Goal: Task Accomplishment & Management: Use online tool/utility

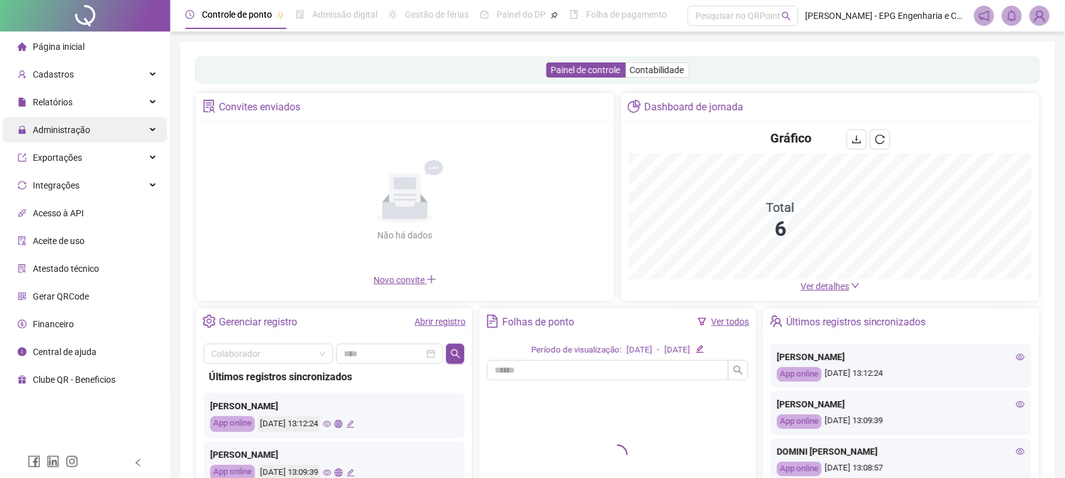
click at [104, 131] on div "Administração" at bounding box center [85, 129] width 165 height 25
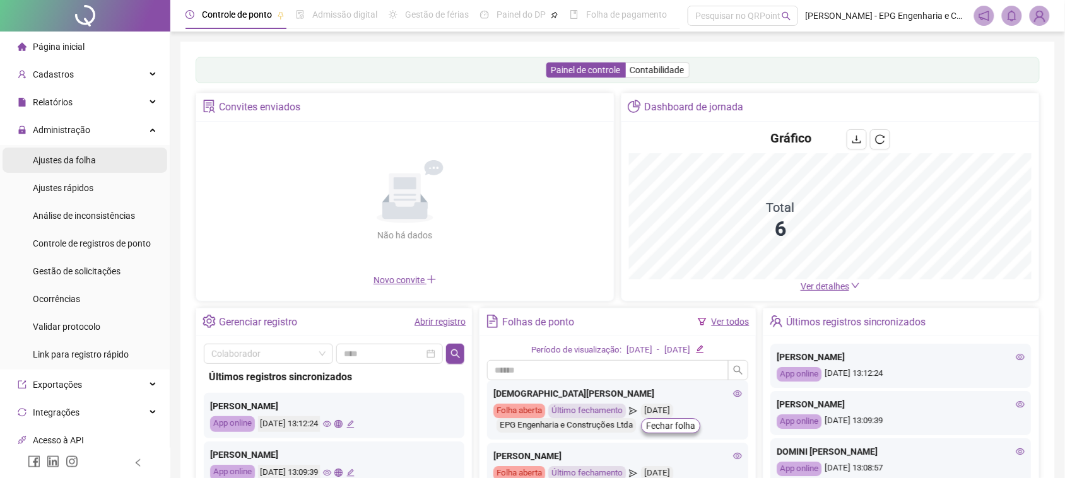
click at [112, 163] on li "Ajustes da folha" at bounding box center [85, 160] width 165 height 25
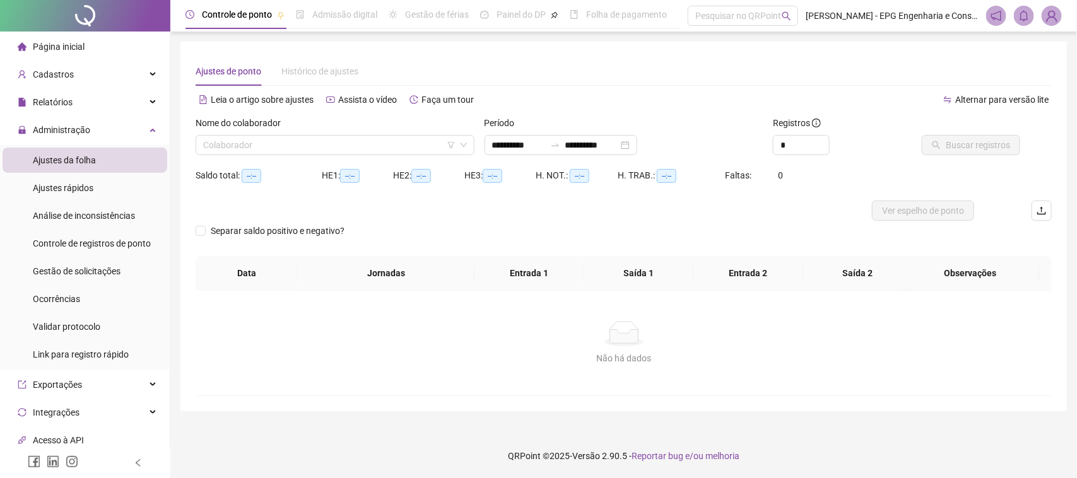
type input "**********"
type input "*"
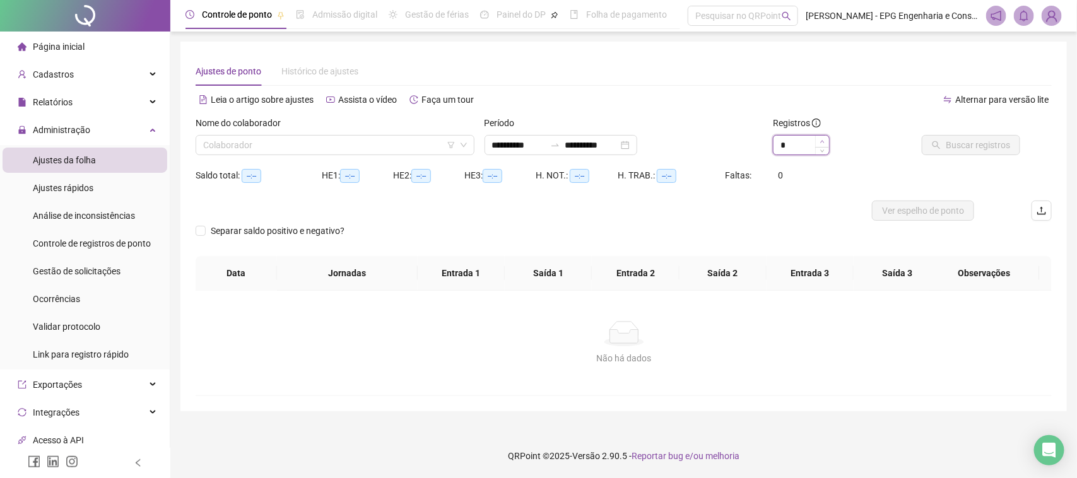
click at [824, 139] on icon "up" at bounding box center [822, 141] width 4 height 4
click at [387, 136] on input "search" at bounding box center [329, 145] width 252 height 19
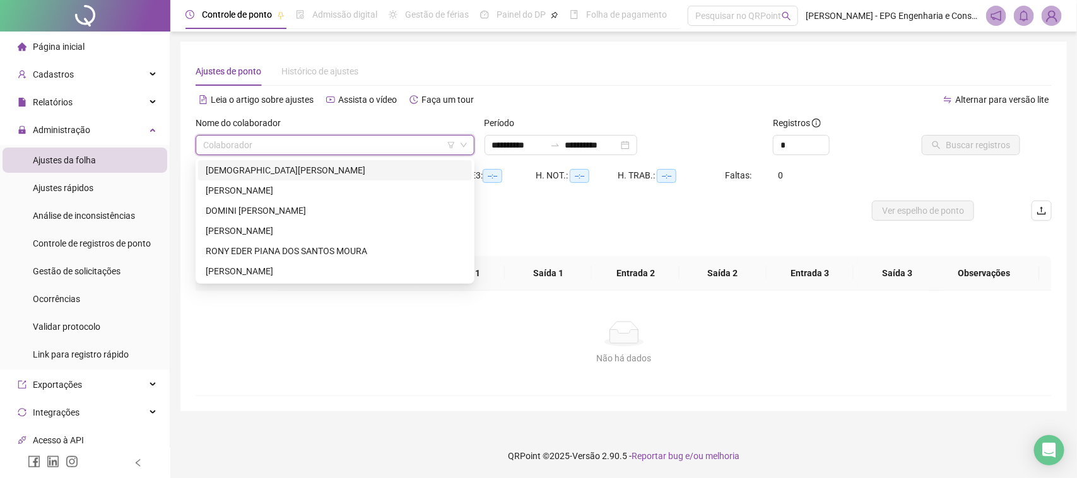
click at [287, 175] on div "[DEMOGRAPHIC_DATA][PERSON_NAME]" at bounding box center [335, 170] width 259 height 14
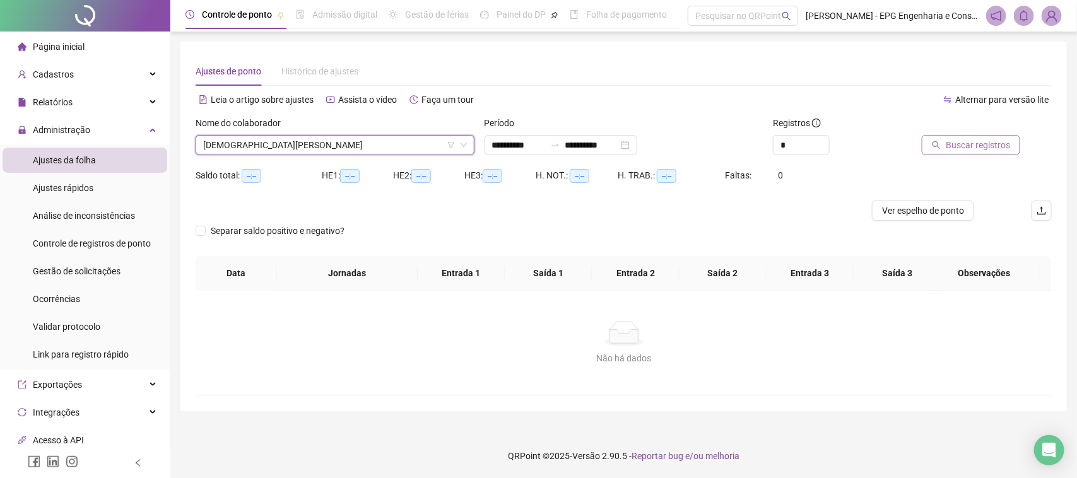
click at [985, 144] on span "Buscar registros" at bounding box center [978, 145] width 64 height 14
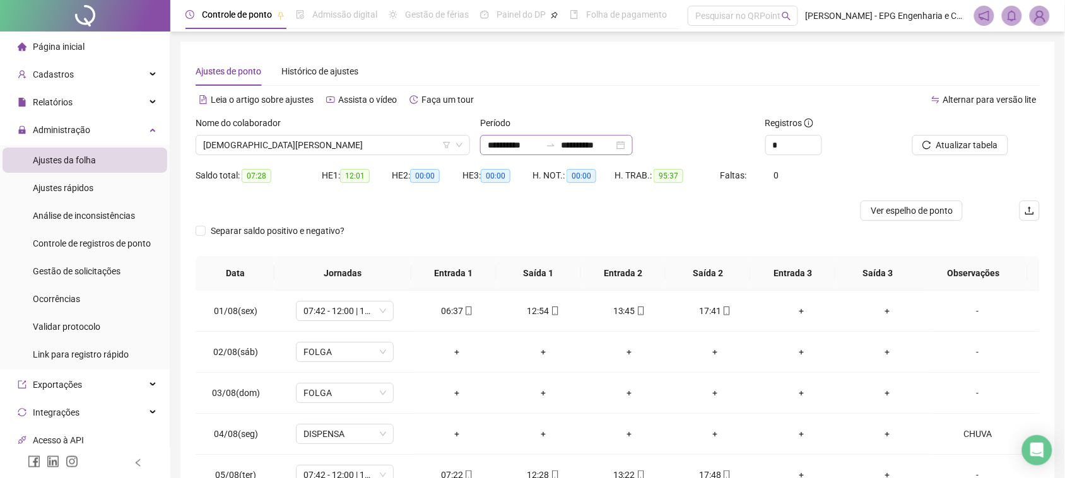
click at [616, 137] on div "**********" at bounding box center [556, 145] width 153 height 20
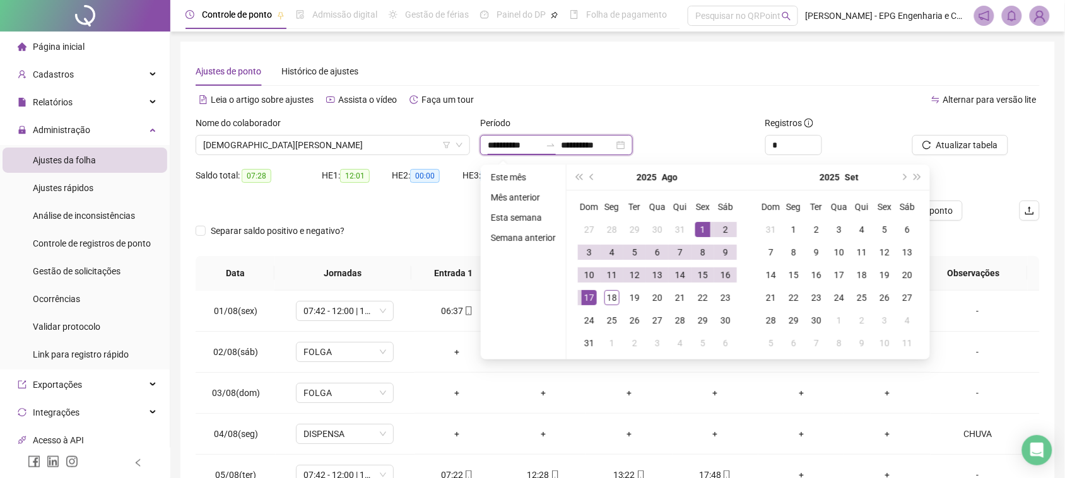
click at [614, 141] on input "**********" at bounding box center [587, 145] width 53 height 14
type input "**********"
click at [519, 175] on li "Este mês" at bounding box center [523, 177] width 75 height 15
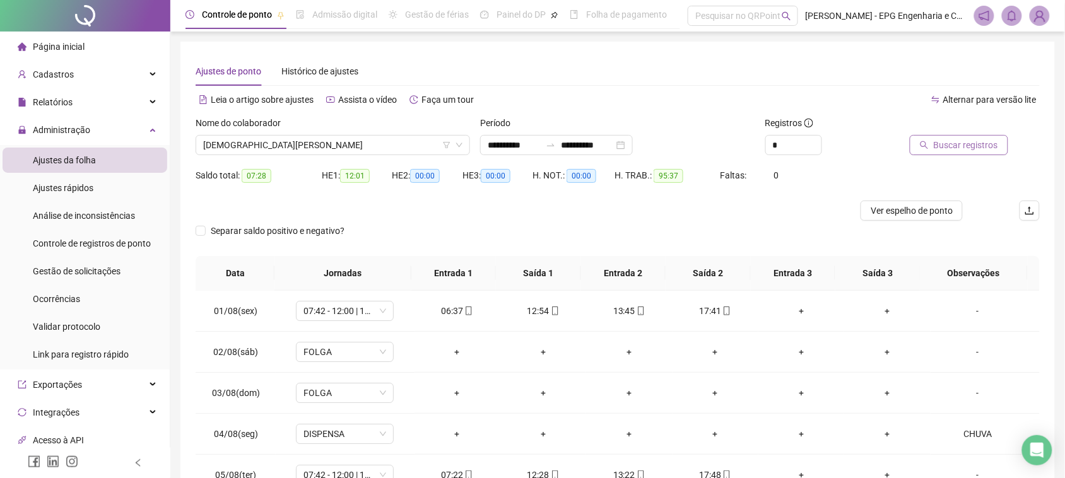
click at [932, 144] on button "Buscar registros" at bounding box center [959, 145] width 98 height 20
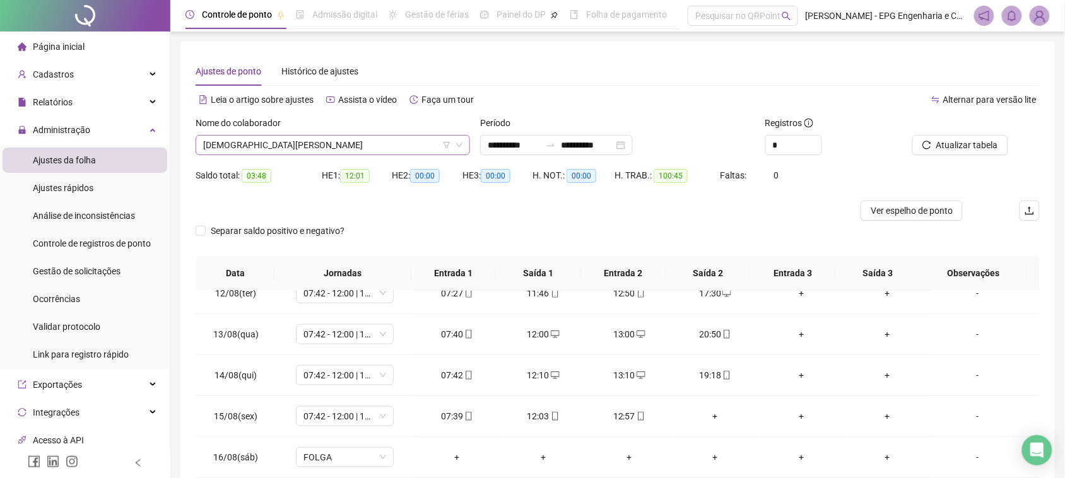
click at [319, 136] on span "[DEMOGRAPHIC_DATA][PERSON_NAME]" at bounding box center [332, 145] width 259 height 19
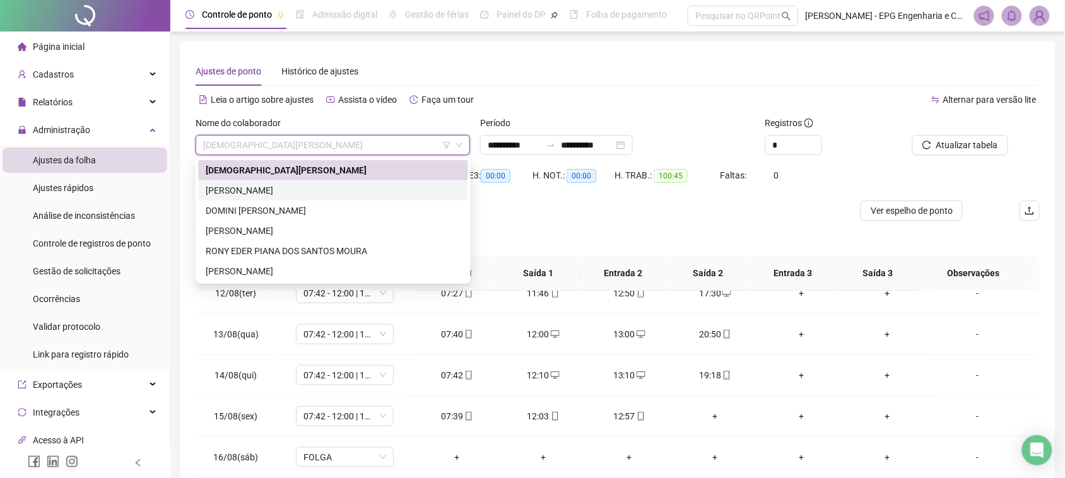
click at [305, 186] on div "[PERSON_NAME]" at bounding box center [333, 191] width 255 height 14
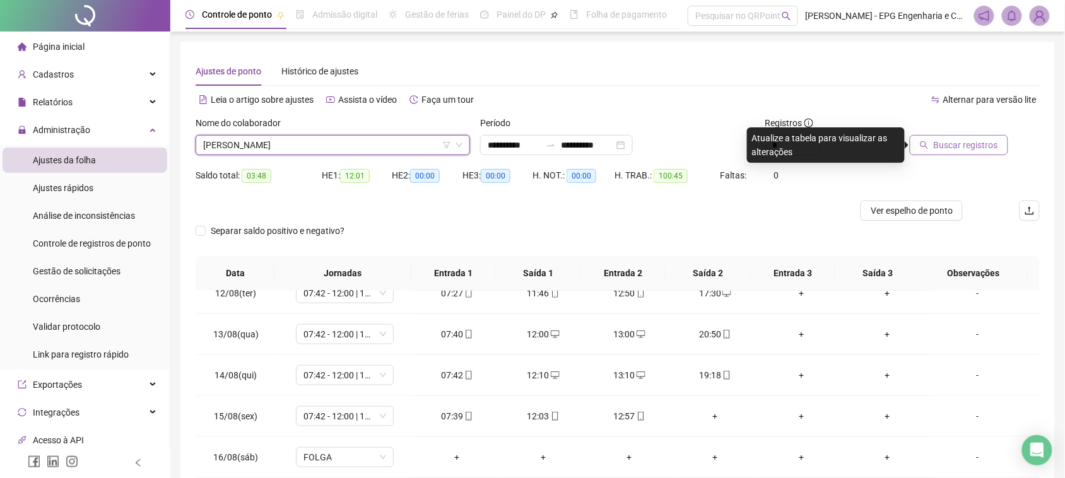
click at [1006, 143] on button "Buscar registros" at bounding box center [959, 145] width 98 height 20
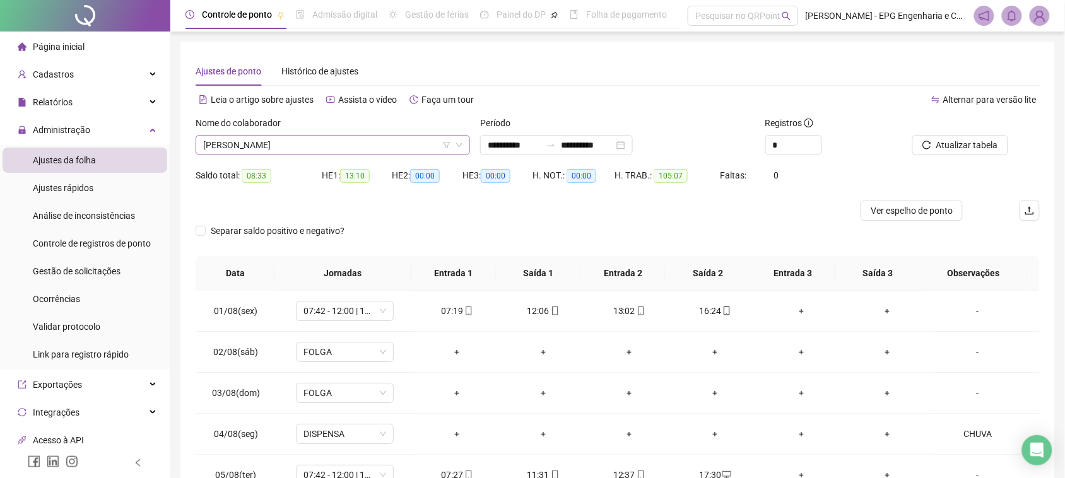
click at [320, 150] on span "[PERSON_NAME]" at bounding box center [332, 145] width 259 height 19
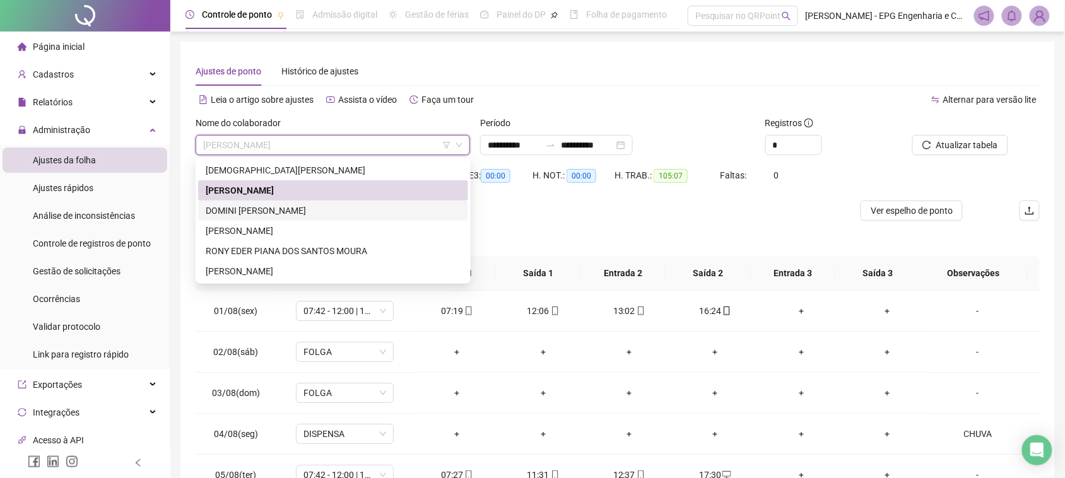
click at [284, 211] on div "DOMINI [PERSON_NAME]" at bounding box center [333, 211] width 255 height 14
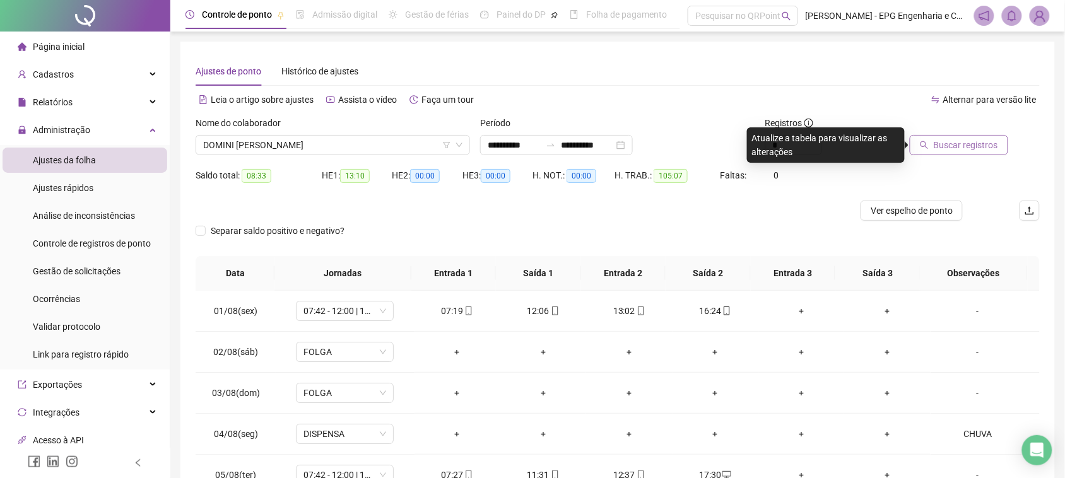
click at [949, 150] on span "Buscar registros" at bounding box center [966, 145] width 64 height 14
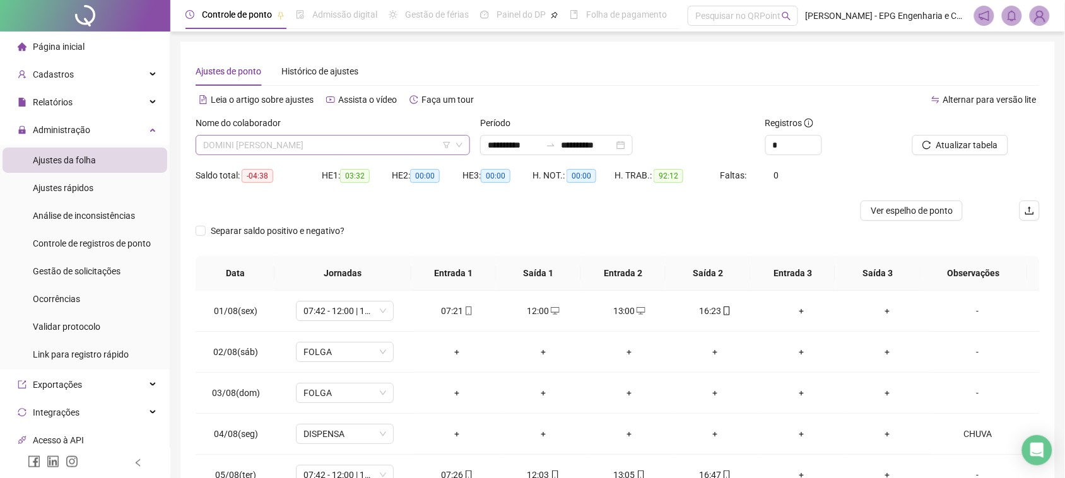
click at [307, 140] on span "DOMINI [PERSON_NAME]" at bounding box center [332, 145] width 259 height 19
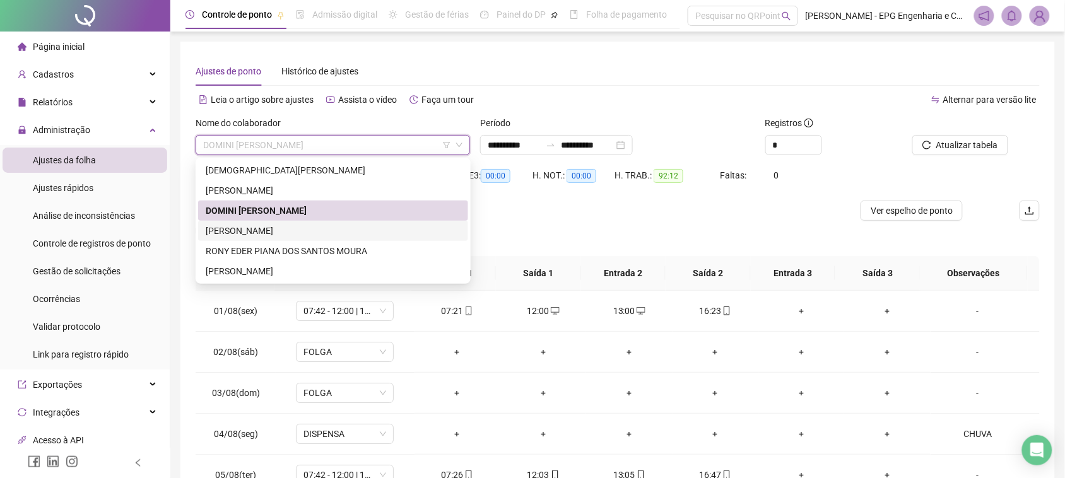
click at [295, 234] on div "[PERSON_NAME]" at bounding box center [333, 231] width 255 height 14
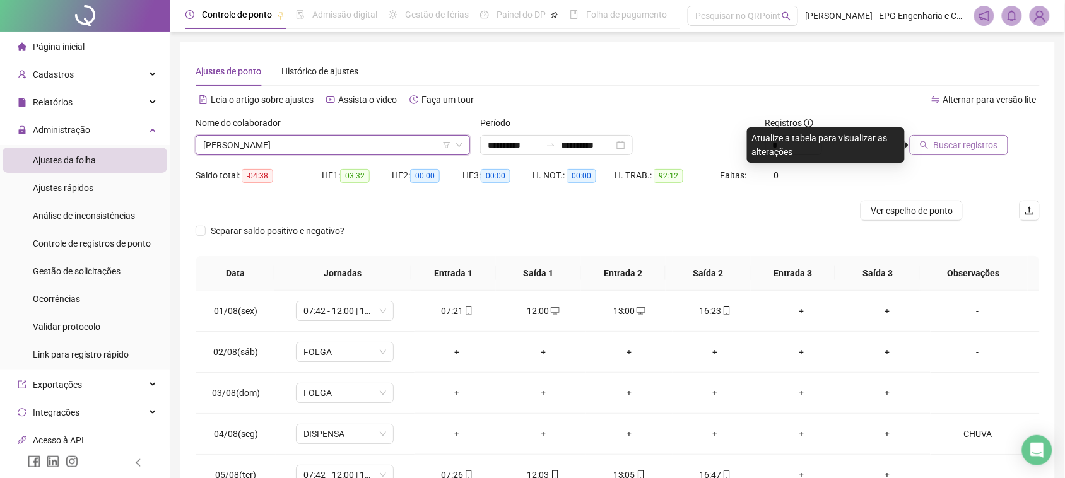
click at [929, 146] on icon "search" at bounding box center [924, 145] width 9 height 9
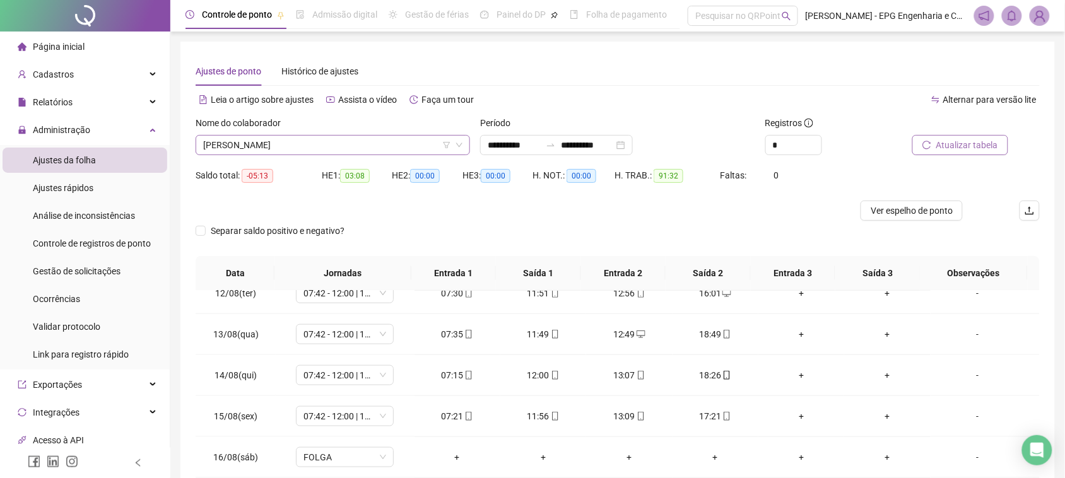
click at [238, 144] on span "[PERSON_NAME]" at bounding box center [332, 145] width 259 height 19
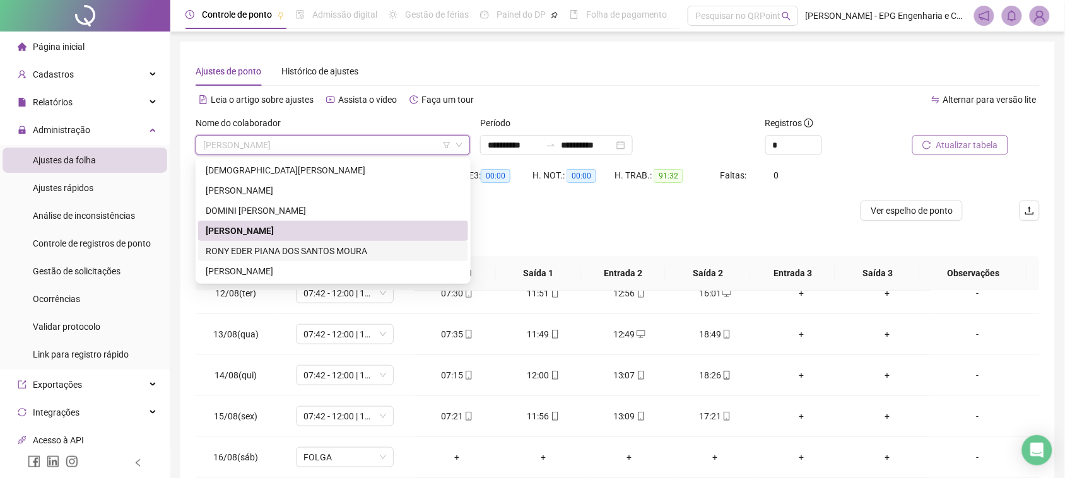
click at [268, 251] on div "RONY EDER PIANA DOS SANTOS MOURA" at bounding box center [333, 251] width 255 height 14
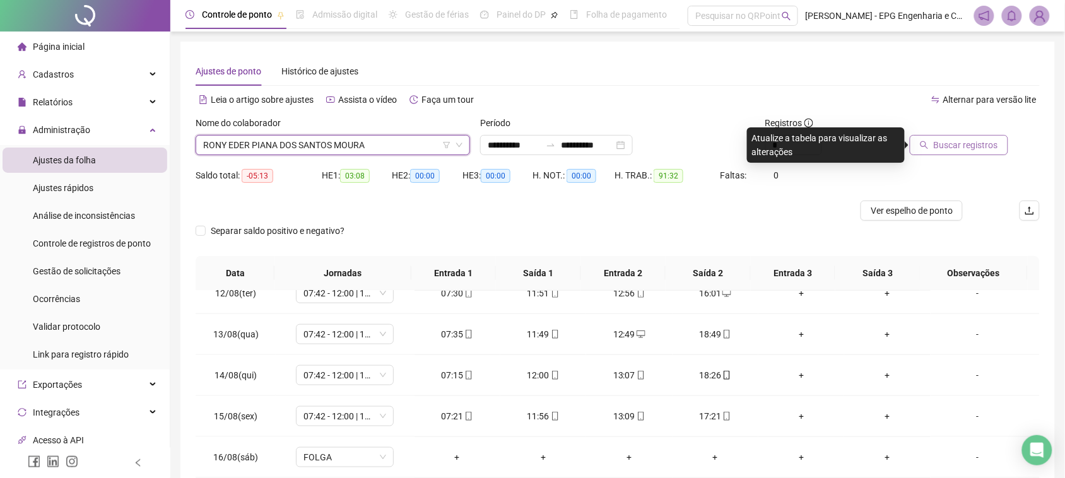
click at [976, 156] on div "Buscar registros" at bounding box center [973, 140] width 143 height 49
click at [973, 135] on button "Buscar registros" at bounding box center [959, 145] width 98 height 20
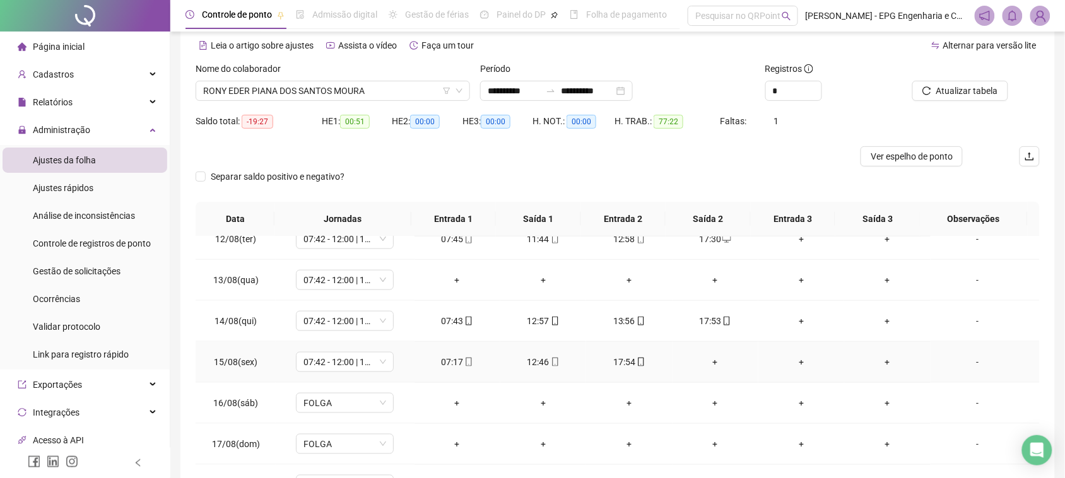
scroll to position [151, 0]
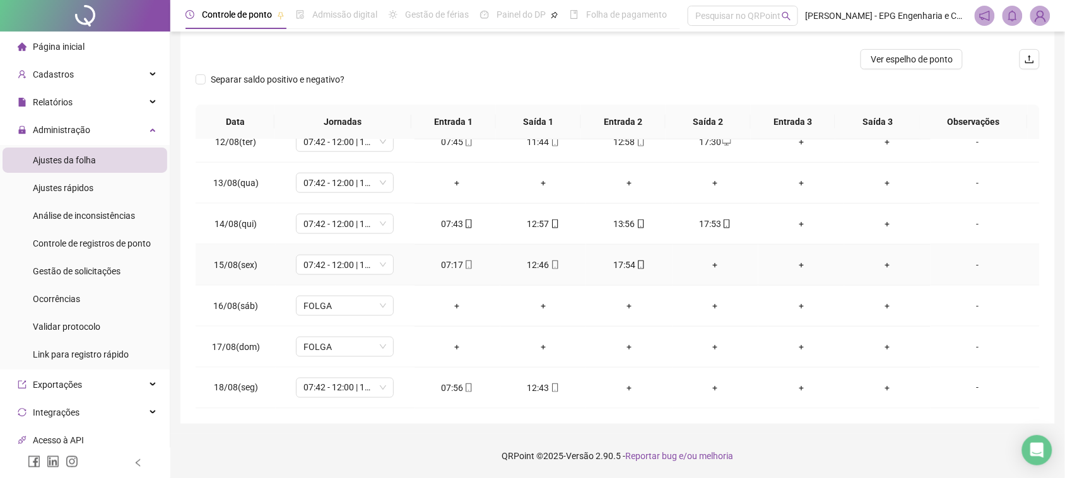
click at [708, 266] on div "+" at bounding box center [716, 265] width 66 height 14
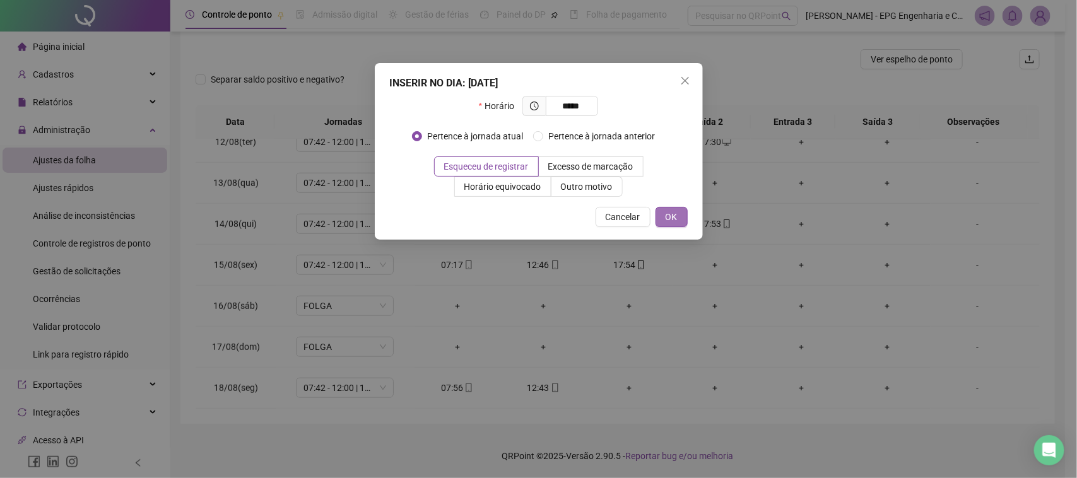
type input "*****"
click at [676, 218] on span "OK" at bounding box center [672, 217] width 12 height 14
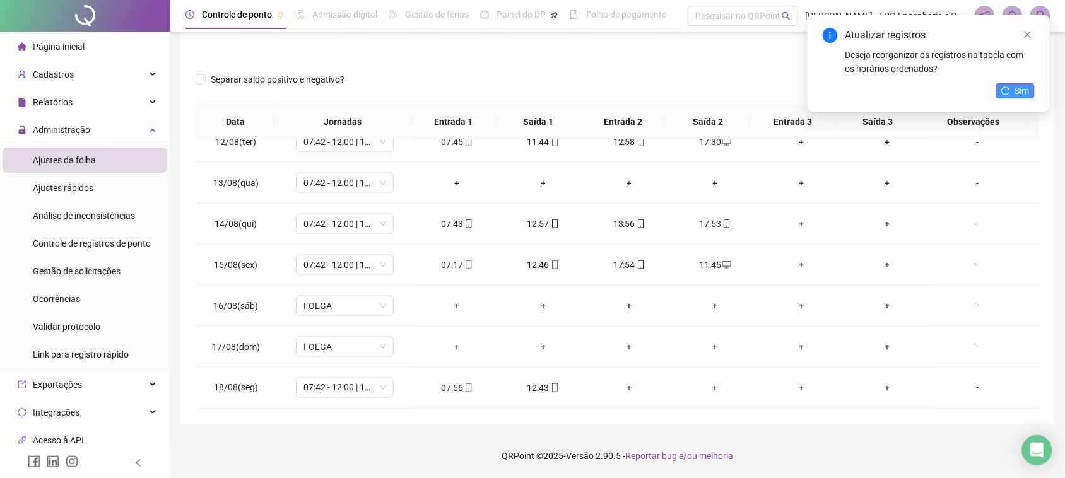
click at [1007, 91] on icon "reload" at bounding box center [1005, 90] width 9 height 9
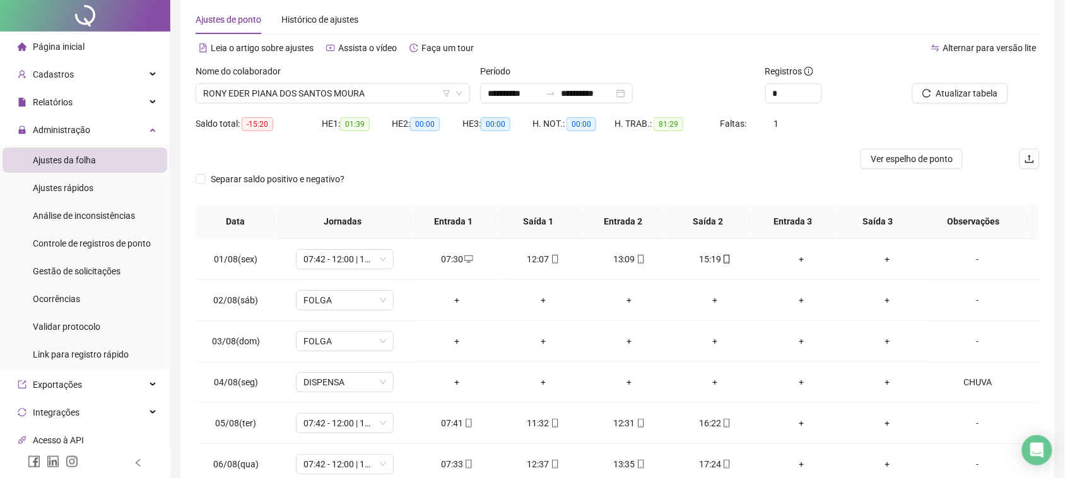
scroll to position [0, 0]
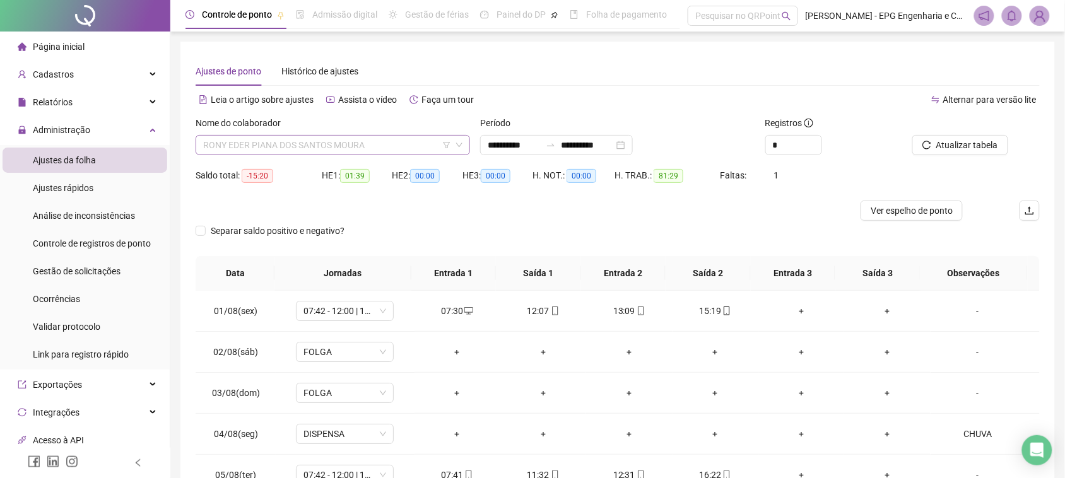
click at [337, 151] on span "RONY EDER PIANA DOS SANTOS MOURA" at bounding box center [332, 145] width 259 height 19
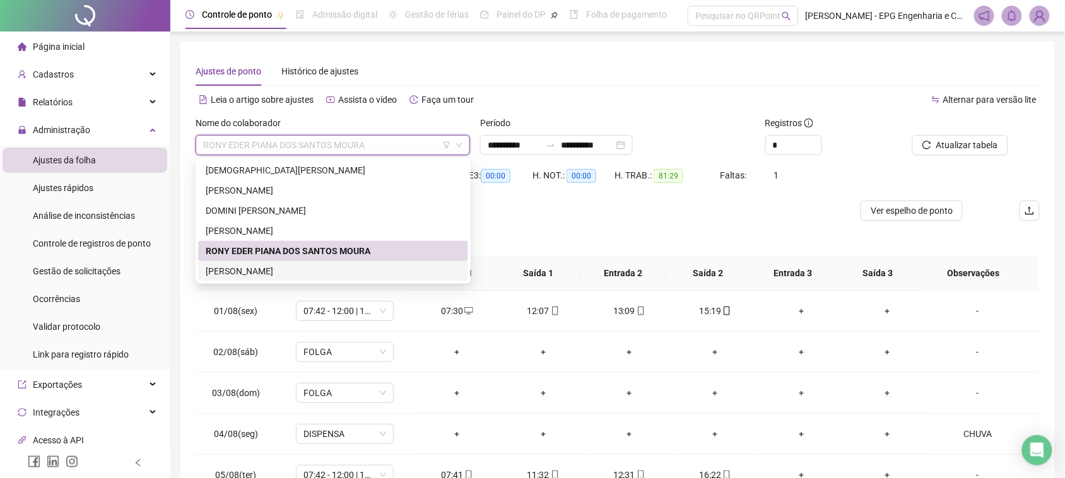
click at [323, 276] on div "[PERSON_NAME]" at bounding box center [333, 271] width 255 height 14
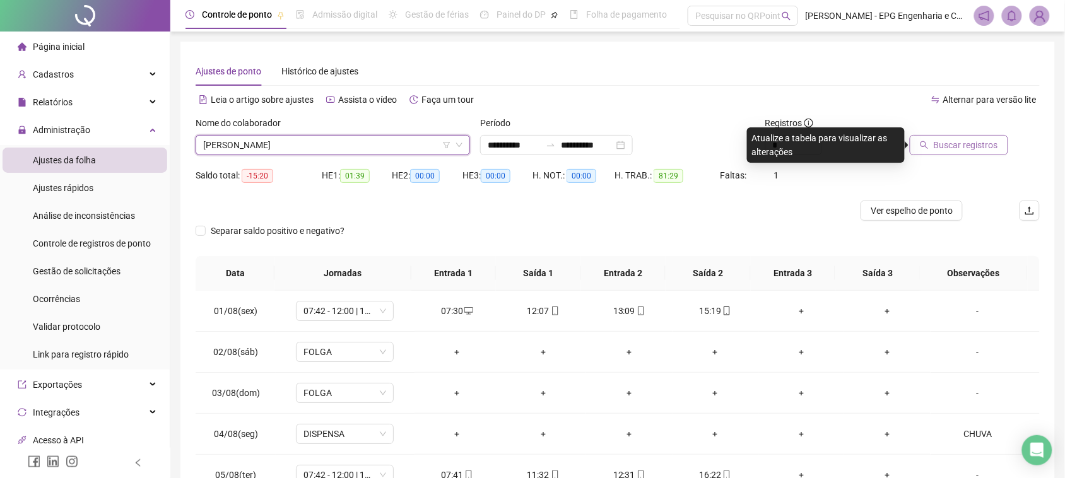
click at [980, 152] on button "Buscar registros" at bounding box center [959, 145] width 98 height 20
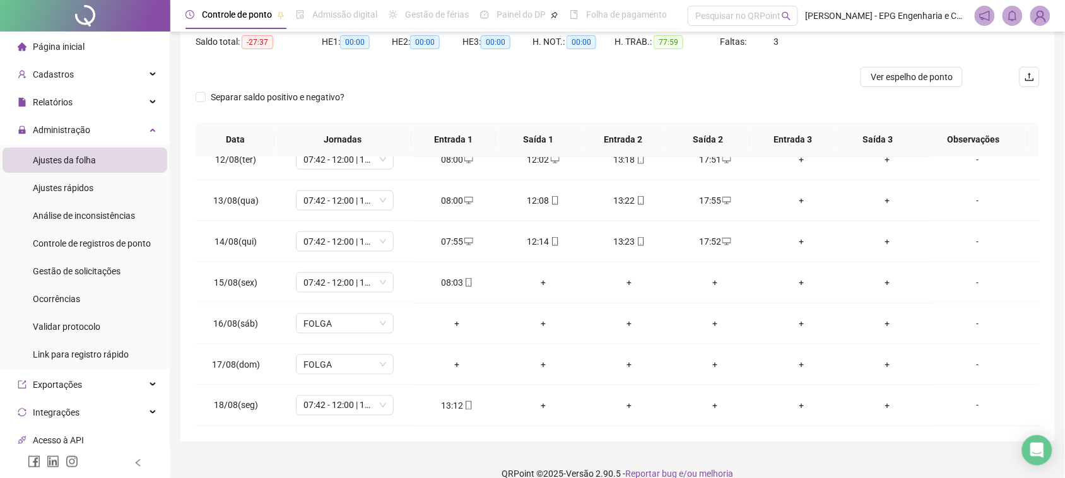
scroll to position [151, 0]
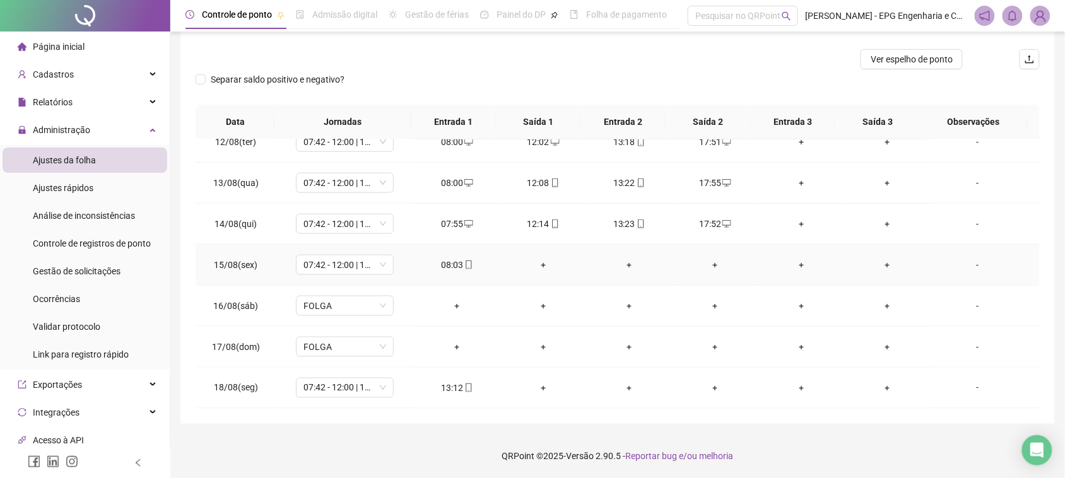
click at [534, 259] on div "+" at bounding box center [543, 265] width 66 height 14
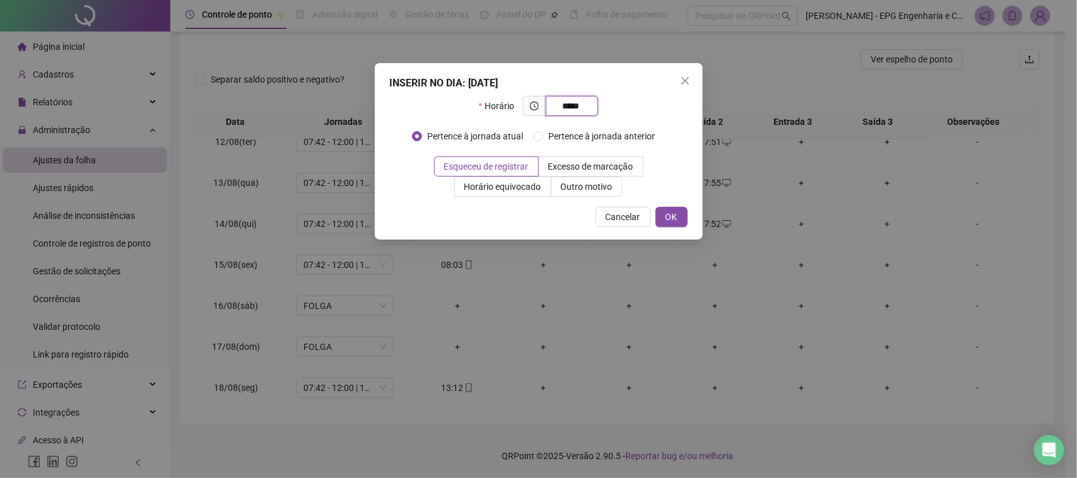
type input "*****"
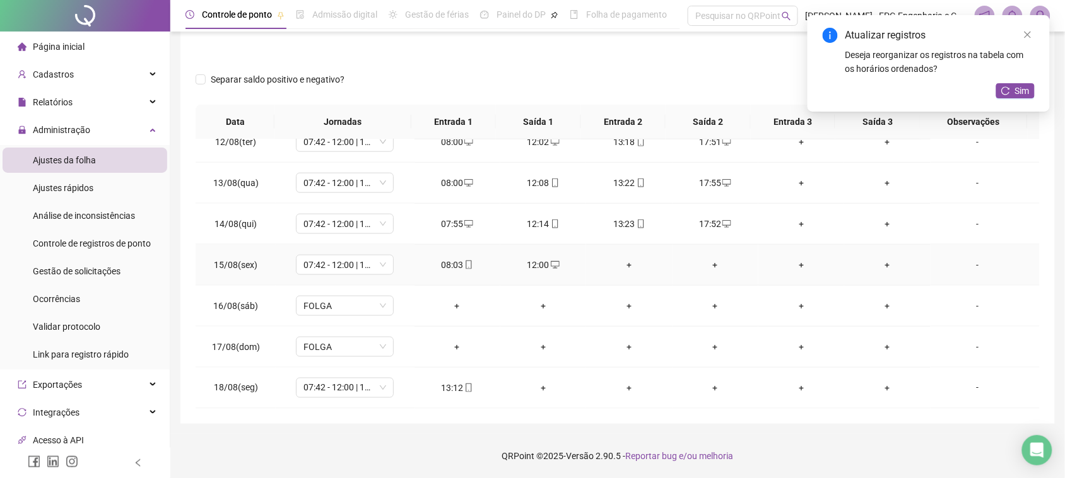
click at [616, 264] on div "+" at bounding box center [629, 265] width 66 height 14
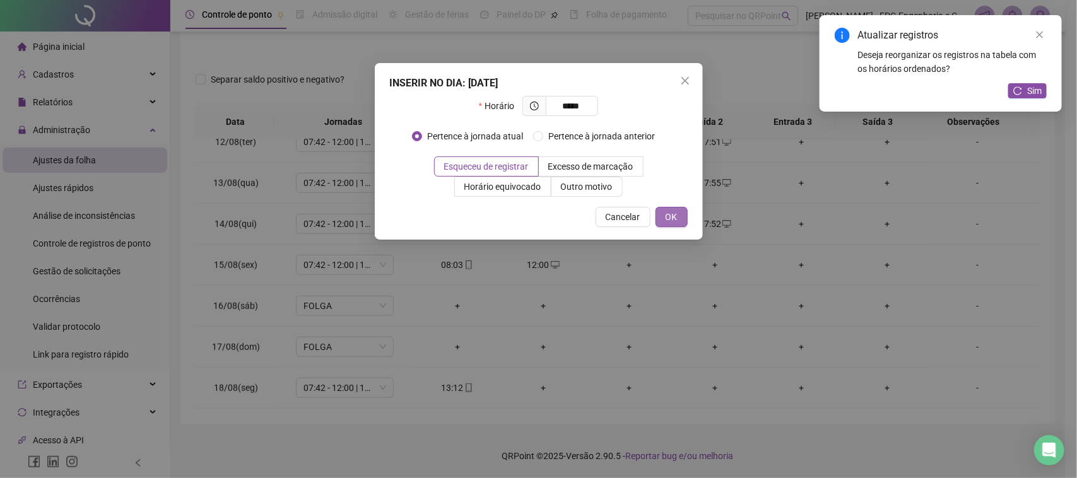
type input "*****"
click at [682, 214] on button "OK" at bounding box center [671, 217] width 32 height 20
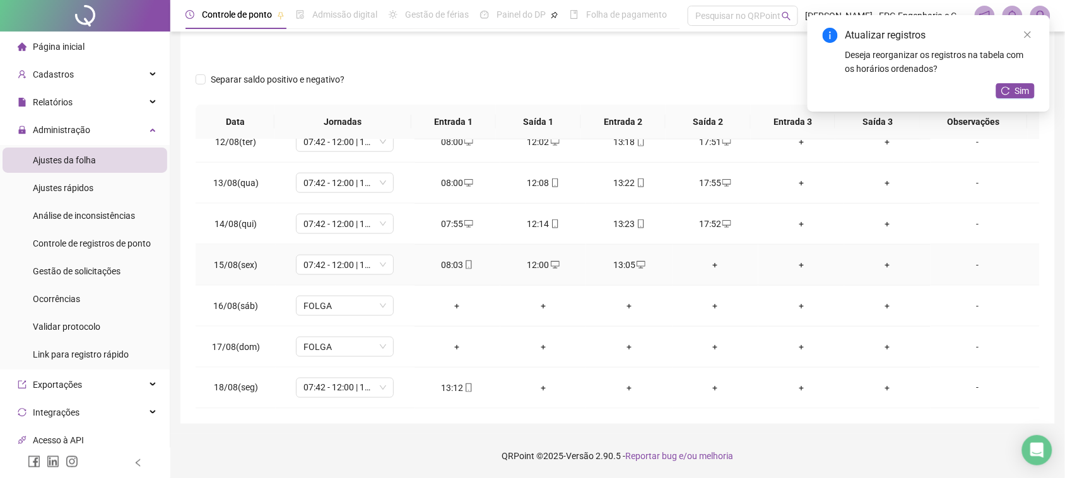
click at [712, 268] on div "+" at bounding box center [716, 265] width 66 height 14
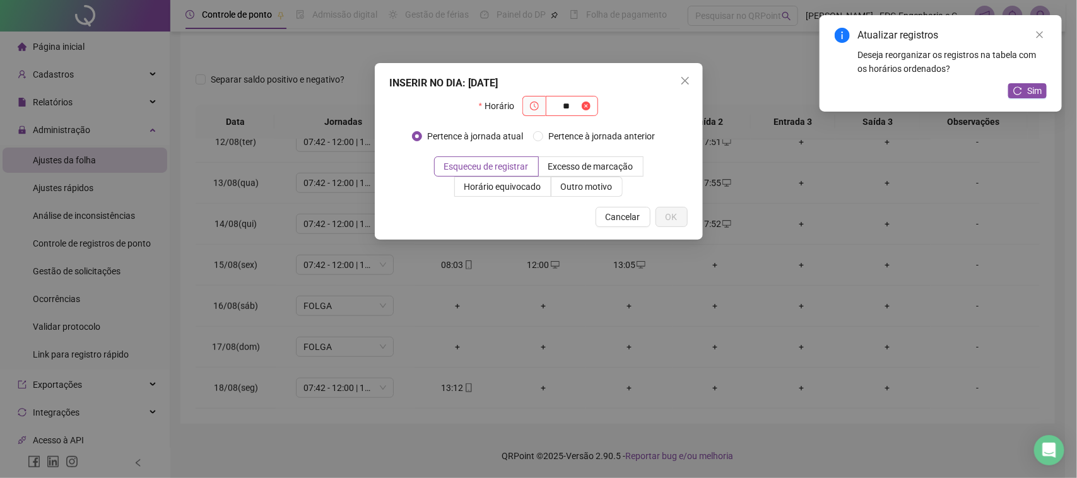
type input "*"
type input "*****"
click at [667, 216] on span "OK" at bounding box center [672, 217] width 12 height 14
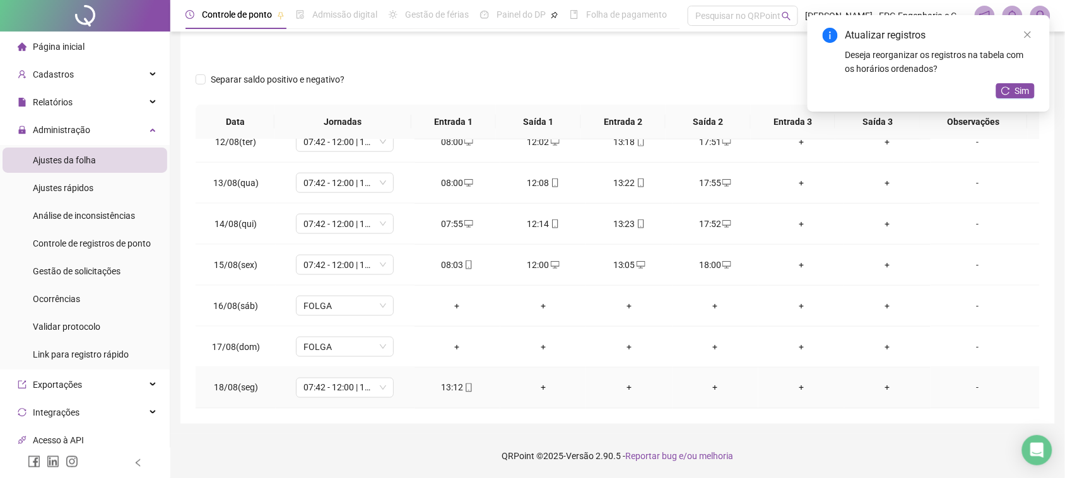
click at [535, 385] on div "+" at bounding box center [543, 388] width 66 height 14
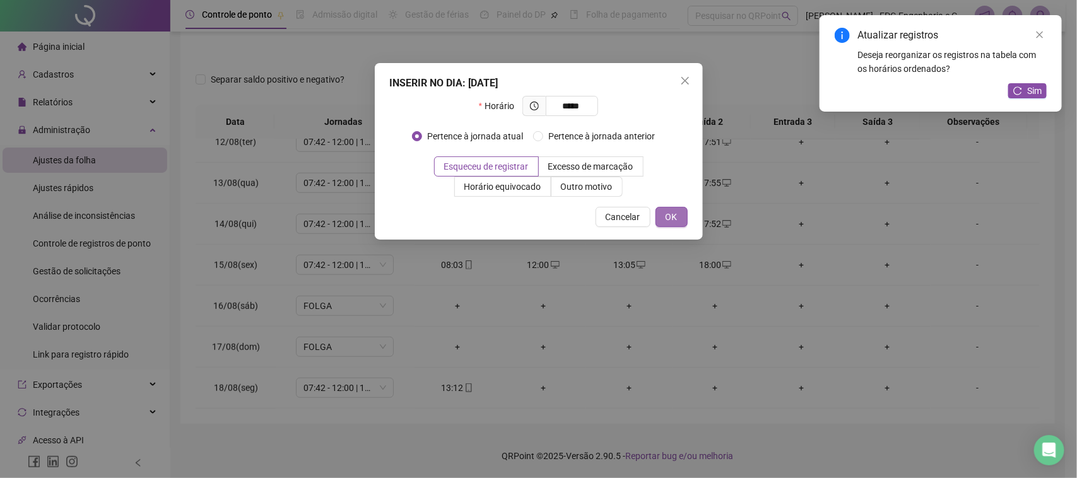
type input "*****"
click at [666, 209] on button "OK" at bounding box center [671, 217] width 32 height 20
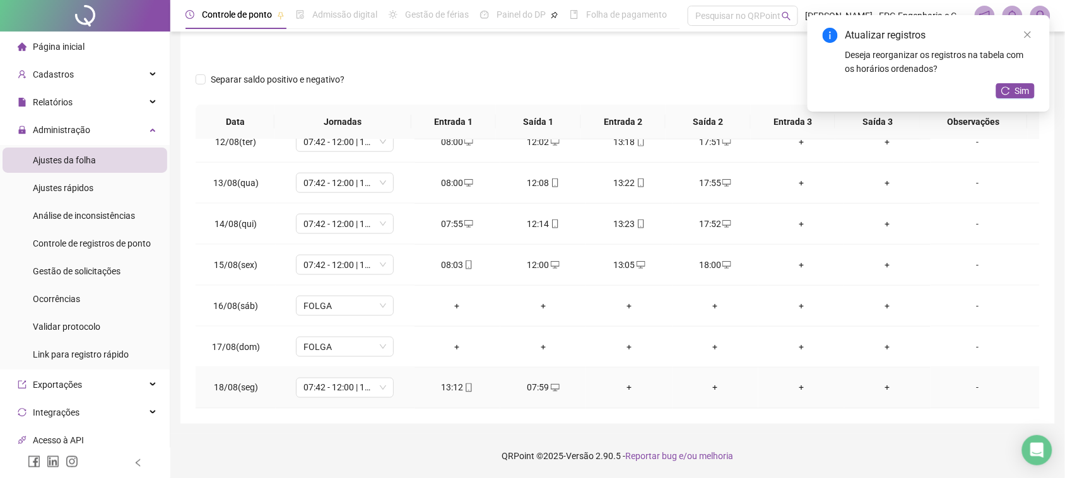
click at [623, 388] on div "+" at bounding box center [629, 388] width 66 height 14
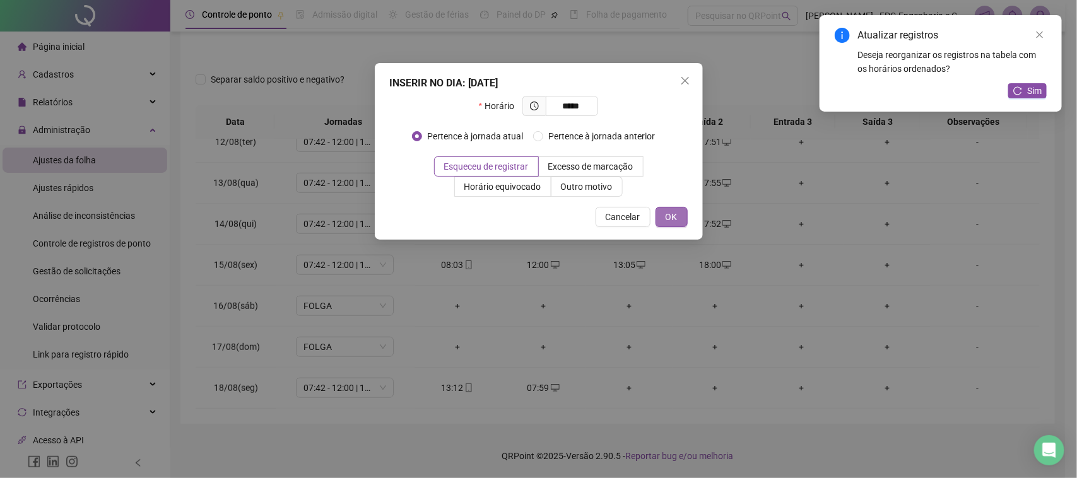
type input "*****"
click at [670, 223] on span "OK" at bounding box center [672, 217] width 12 height 14
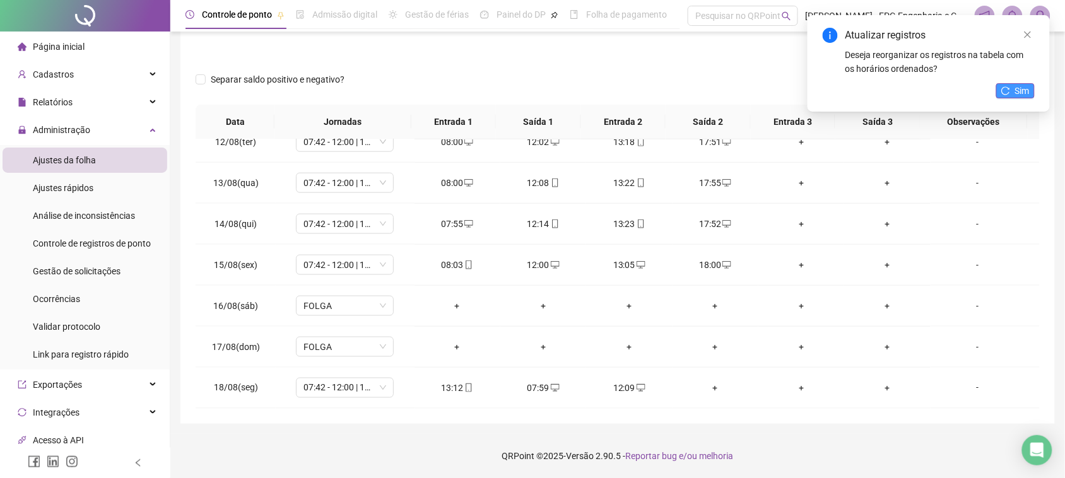
click at [1011, 88] on button "Sim" at bounding box center [1015, 90] width 38 height 15
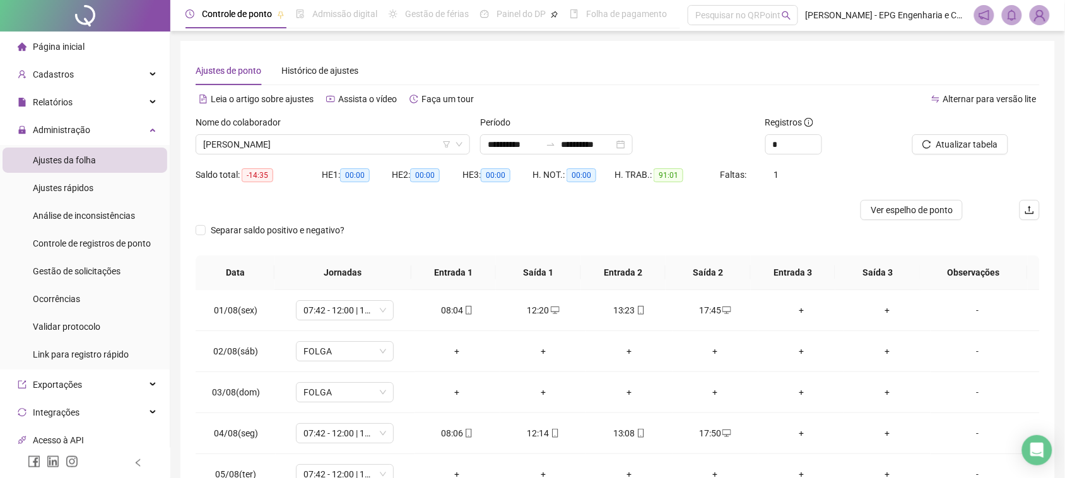
scroll to position [0, 0]
click at [320, 143] on span "[PERSON_NAME]" at bounding box center [332, 145] width 259 height 19
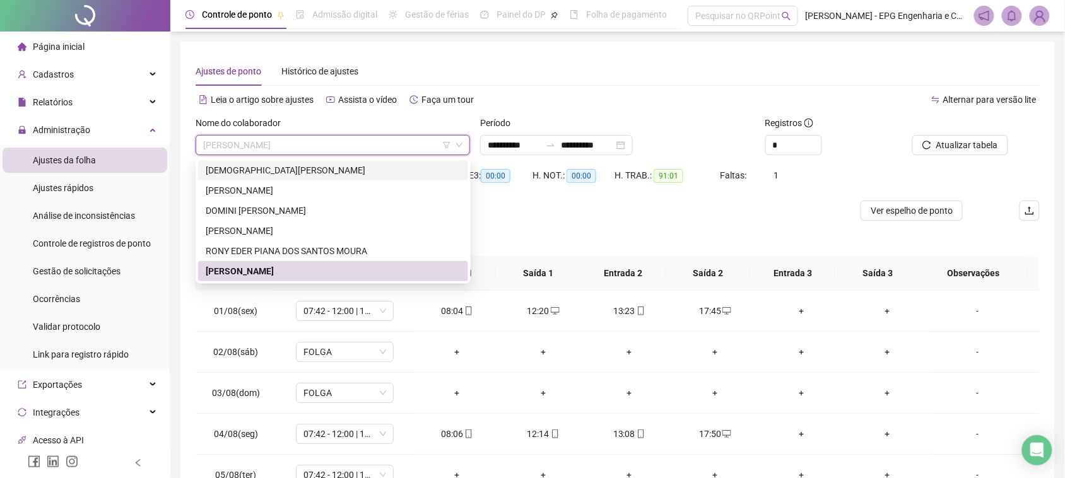
click at [283, 169] on div "[DEMOGRAPHIC_DATA][PERSON_NAME]" at bounding box center [333, 170] width 255 height 14
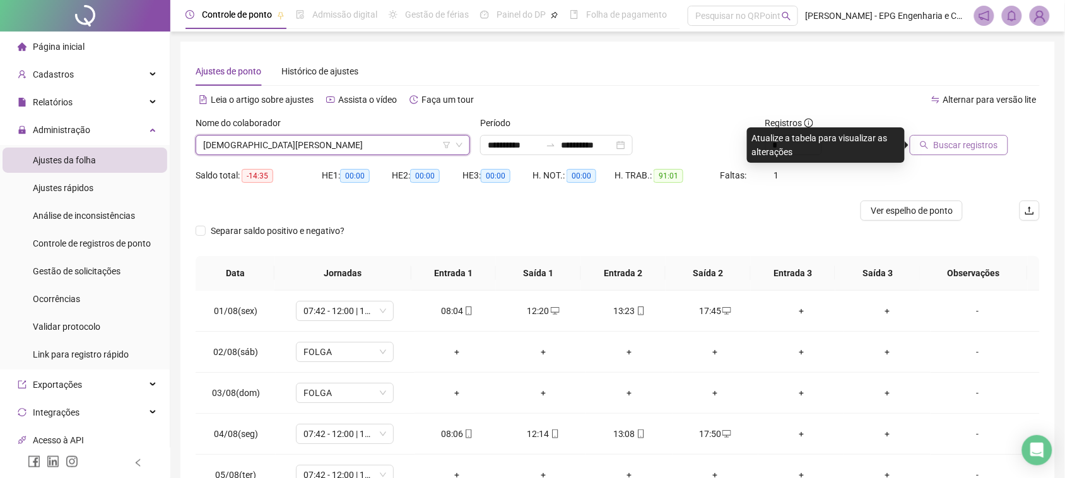
click at [982, 147] on span "Buscar registros" at bounding box center [966, 145] width 64 height 14
